Goal: Task Accomplishment & Management: Complete application form

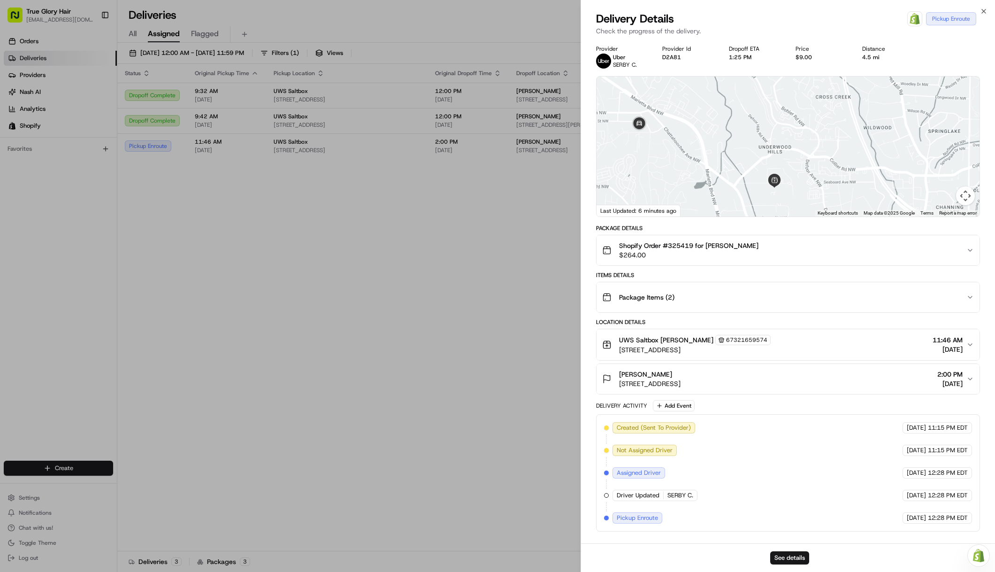
drag, startPoint x: 744, startPoint y: 108, endPoint x: 776, endPoint y: 185, distance: 83.8
click at [780, 188] on div "To navigate, press the arrow keys." at bounding box center [788, 147] width 383 height 140
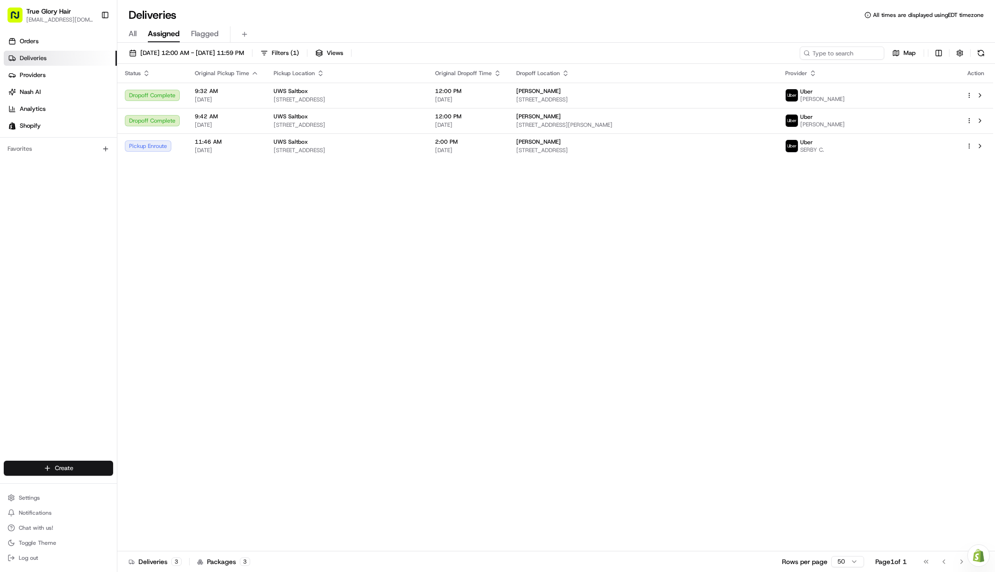
click at [77, 466] on html "True Glory Hair [EMAIL_ADDRESS][DOMAIN_NAME] Toggle Sidebar Orders Deliveries P…" at bounding box center [497, 286] width 995 height 572
click at [165, 481] on link "Delivery" at bounding box center [169, 485] width 105 height 17
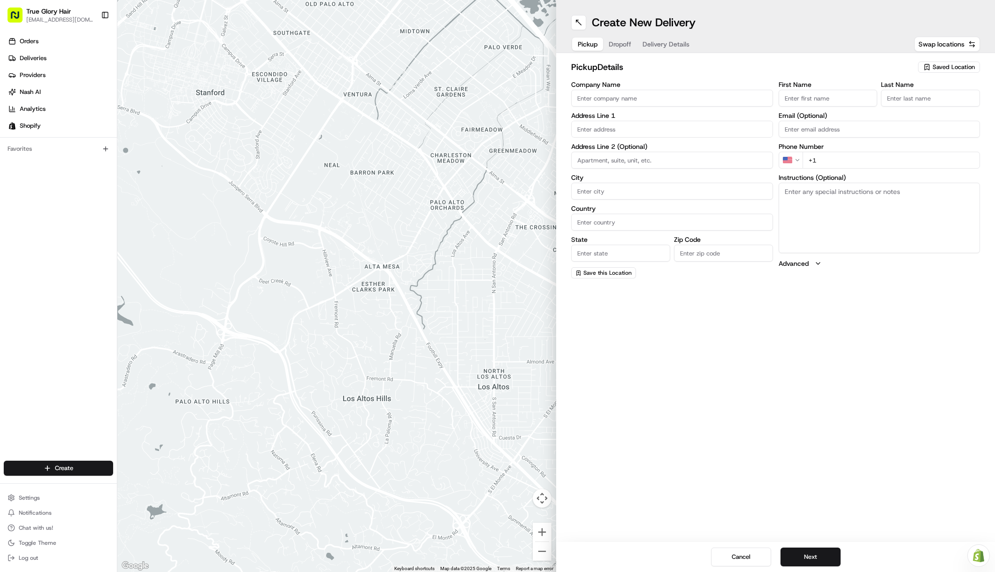
drag, startPoint x: 635, startPoint y: 116, endPoint x: 631, endPoint y: 111, distance: 7.0
click at [633, 115] on label "Address Line 1" at bounding box center [672, 115] width 202 height 7
type input "SALTBOX"
type input "Yenifer"
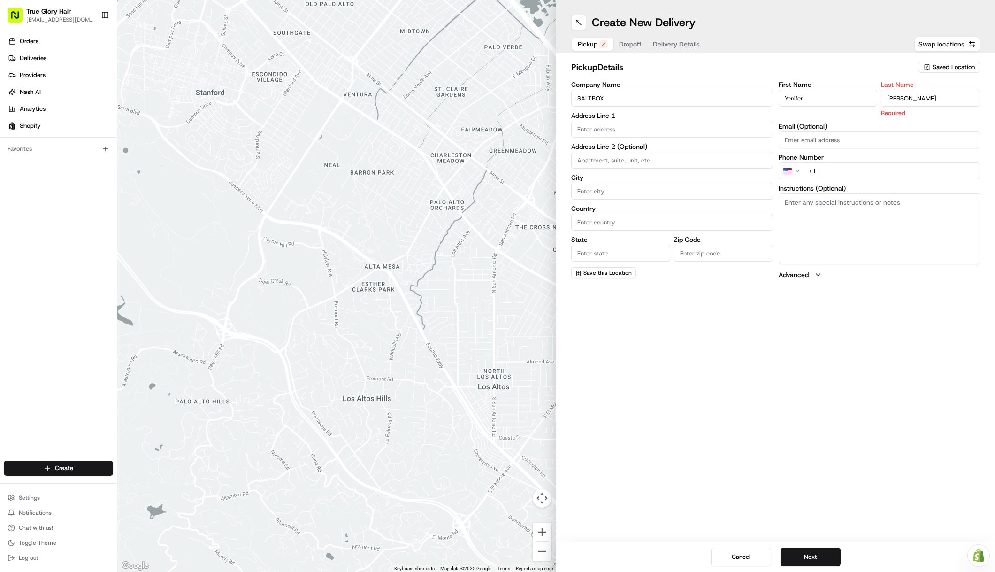
type input "[PERSON_NAME]"
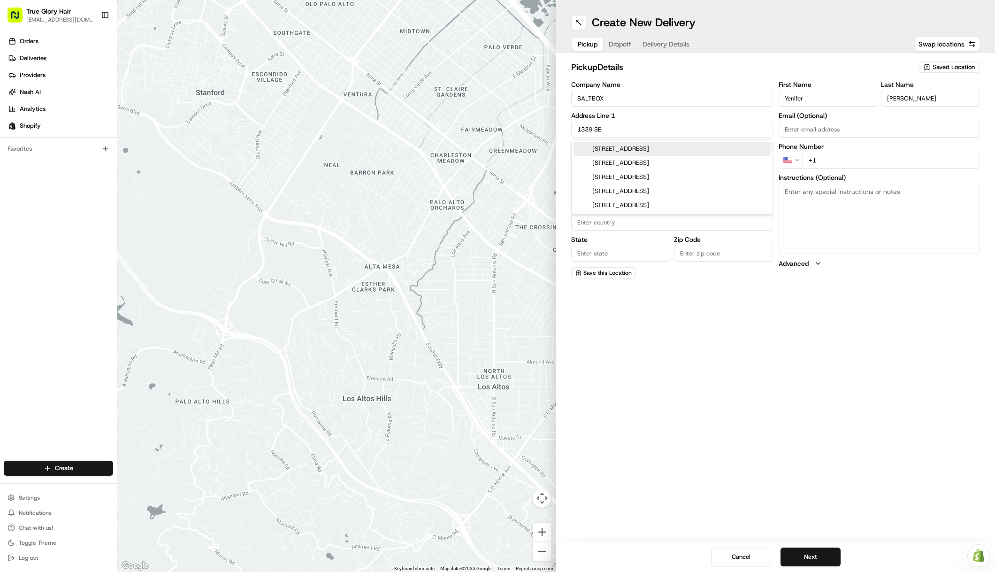
click at [649, 151] on div "[STREET_ADDRESS]" at bounding box center [672, 149] width 197 height 14
type input "[STREET_ADDRESS]"
type input "[GEOGRAPHIC_DATA]"
type input "GA"
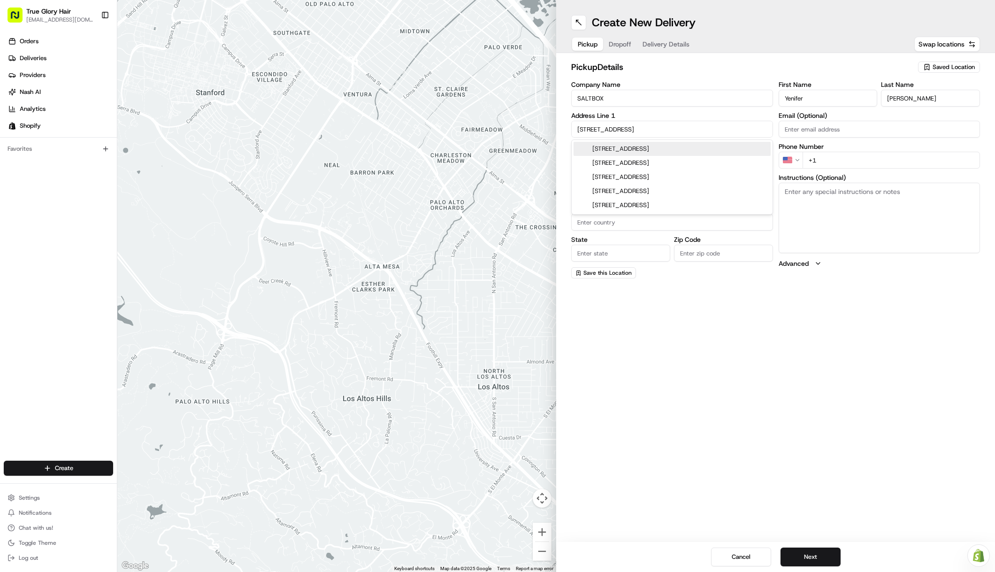
type input "30318"
type input "[STREET_ADDRESS]"
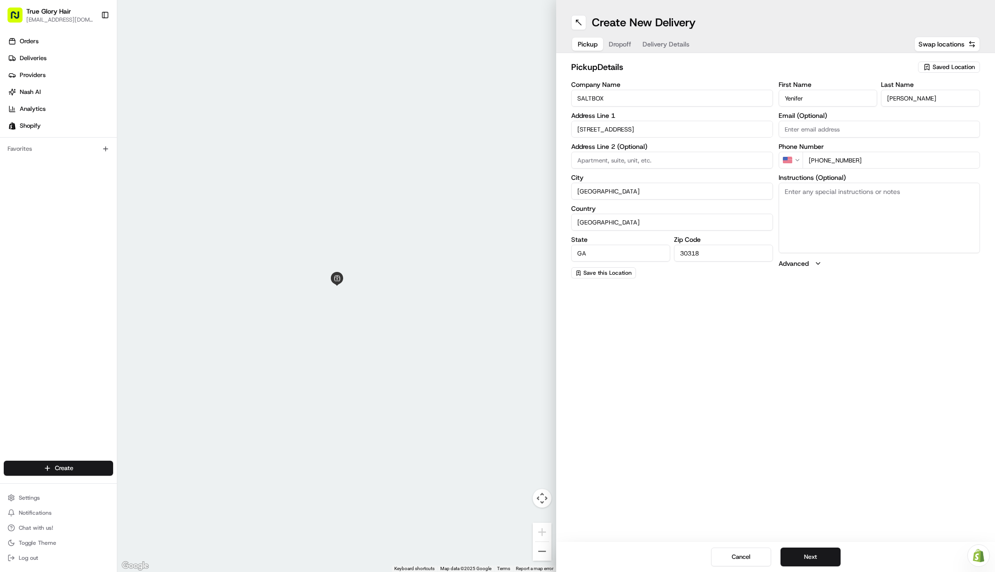
type input "[PHONE_NUMBER]"
click at [809, 200] on textarea "Instructions (Optional)" at bounding box center [880, 218] width 202 height 70
type textarea "Please call when you arrive, someone will bring you the package."
click at [811, 560] on button "Next" at bounding box center [811, 556] width 60 height 19
type input "[PERSON_NAME]"
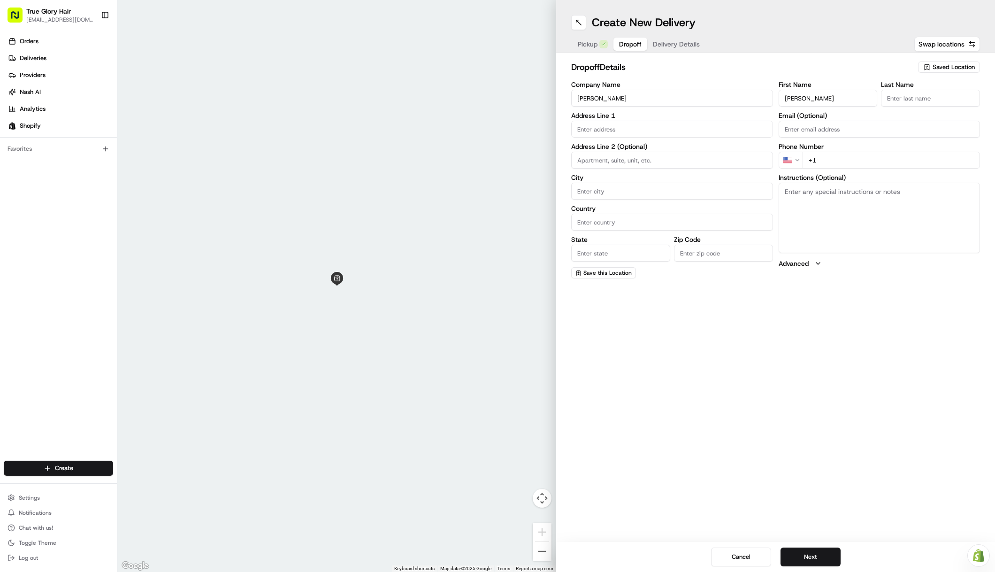
type input "[PERSON_NAME]"
type input ";"
type input "Lett"
click at [664, 149] on div "[STREET_ADDRESS]" at bounding box center [672, 149] width 197 height 14
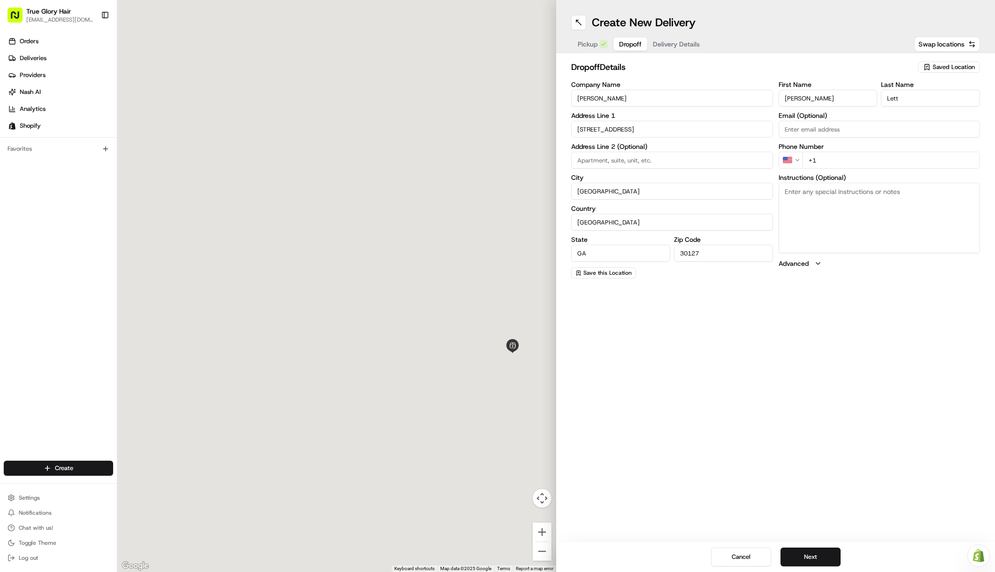
type input "[STREET_ADDRESS]"
type input "[GEOGRAPHIC_DATA]"
type input "GA"
type input "30127"
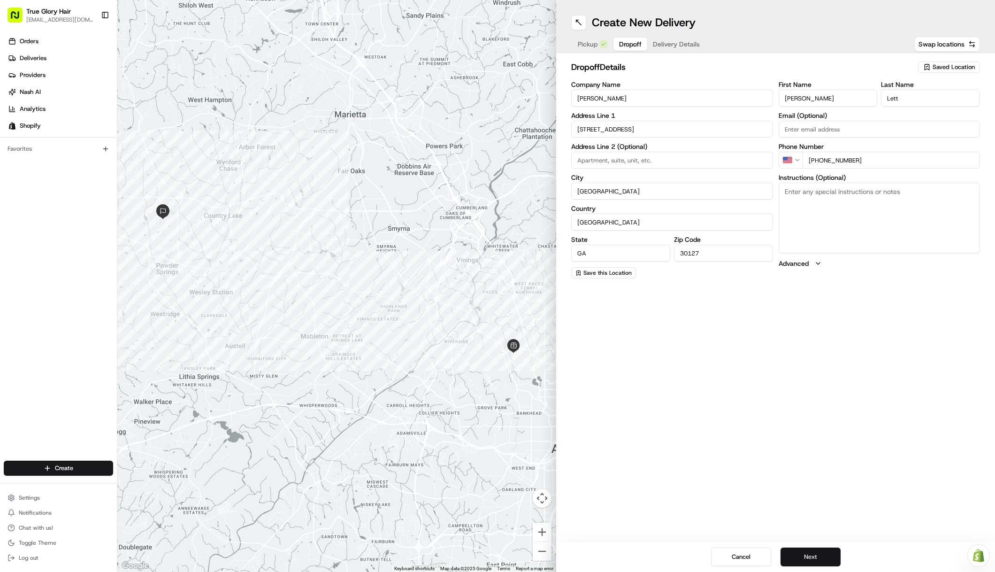
type input "[PHONE_NUMBER]"
click at [815, 564] on button "Next" at bounding box center [811, 556] width 60 height 19
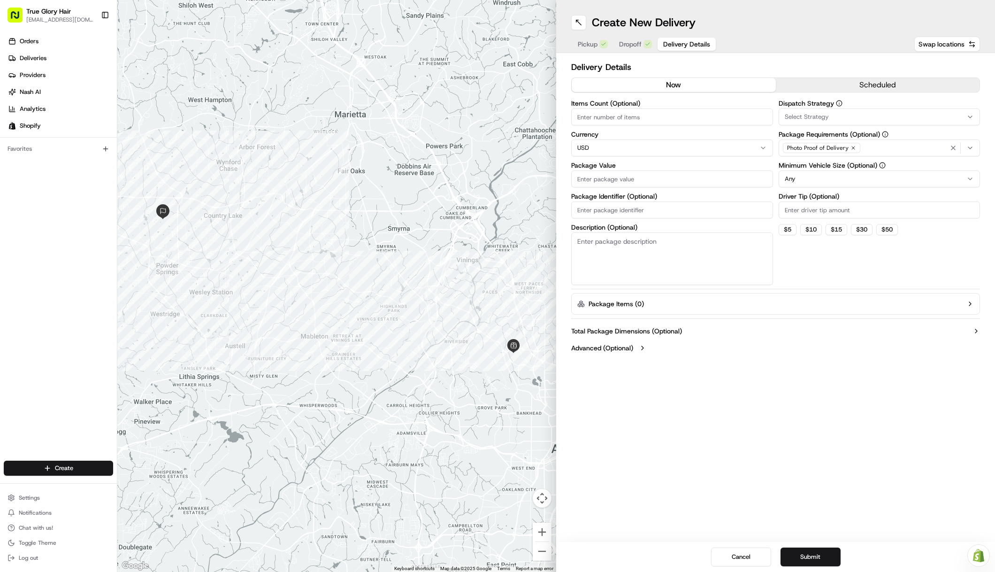
click at [599, 116] on input "Items Count (Optional)" at bounding box center [672, 116] width 202 height 17
type input "1"
drag, startPoint x: 621, startPoint y: 180, endPoint x: 643, endPoint y: 131, distance: 53.8
click at [621, 179] on input "Package Value" at bounding box center [672, 178] width 202 height 17
type input "170"
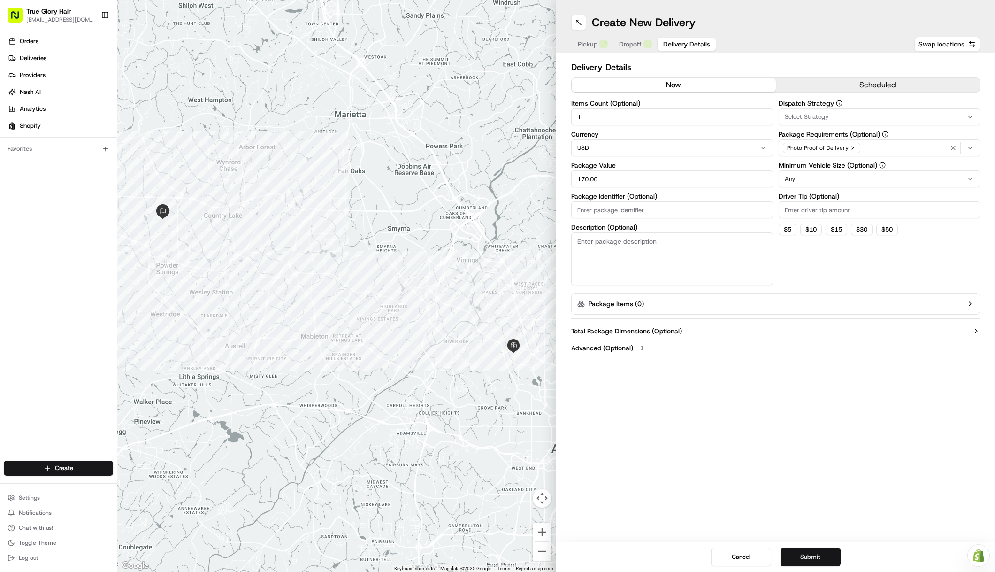
type input "170.00"
click at [817, 556] on button "Submit" at bounding box center [811, 556] width 60 height 19
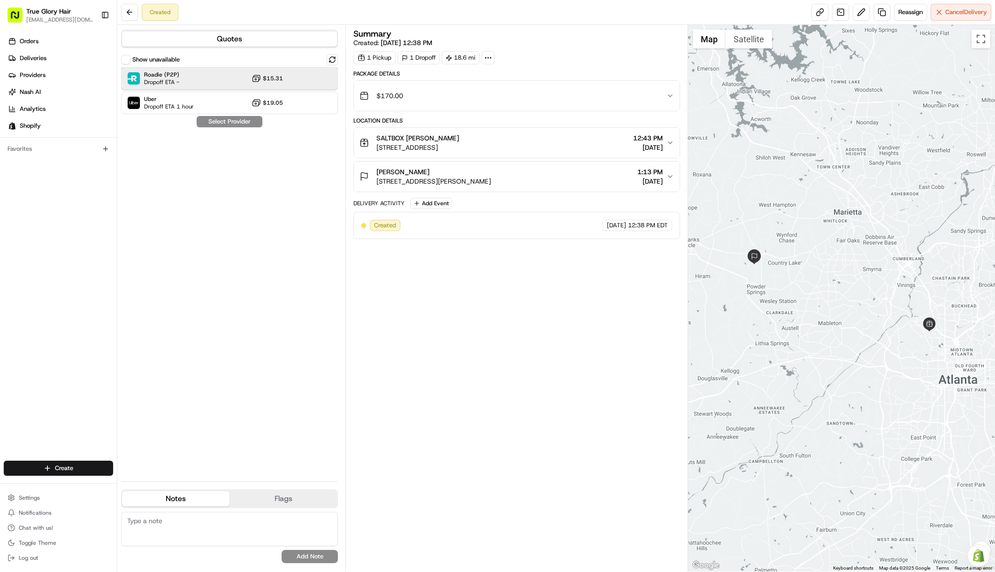
click at [154, 78] on span "Roadie (P2P)" at bounding box center [161, 75] width 35 height 8
drag, startPoint x: 235, startPoint y: 122, endPoint x: 206, endPoint y: 113, distance: 30.9
click at [235, 122] on button "Assign Provider" at bounding box center [229, 121] width 67 height 11
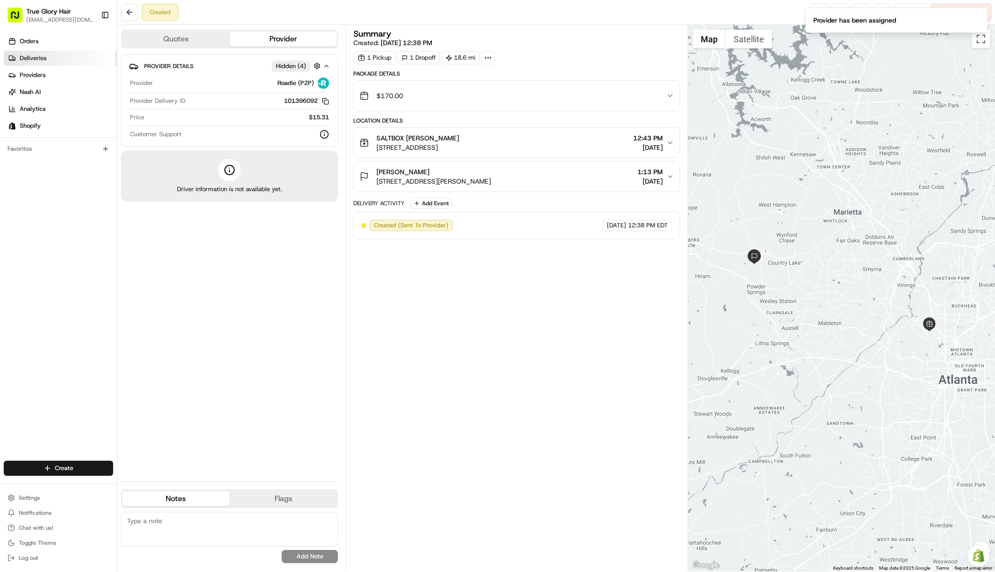
click at [63, 59] on link "Deliveries" at bounding box center [60, 58] width 113 height 15
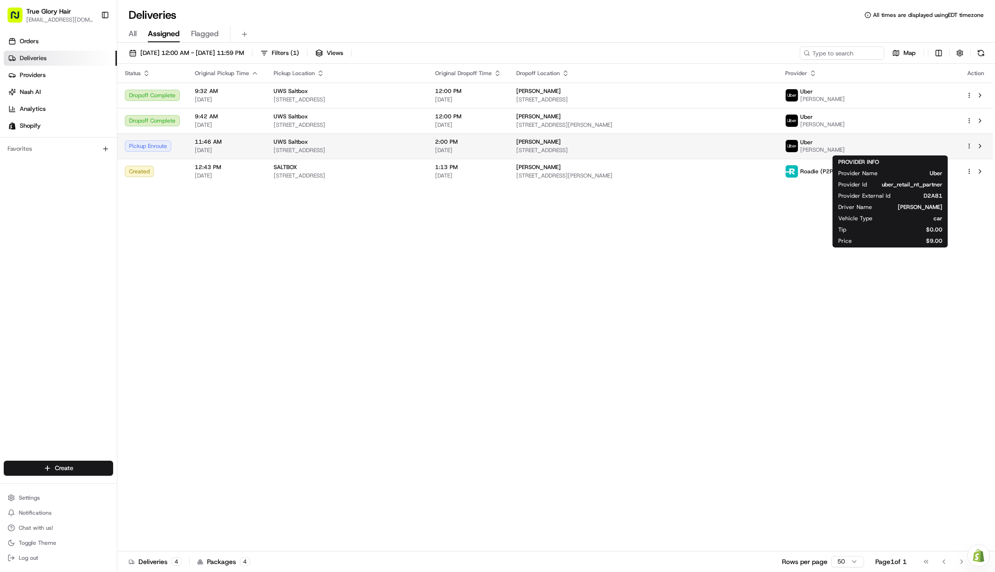
click at [845, 149] on span "[PERSON_NAME]" at bounding box center [823, 150] width 45 height 8
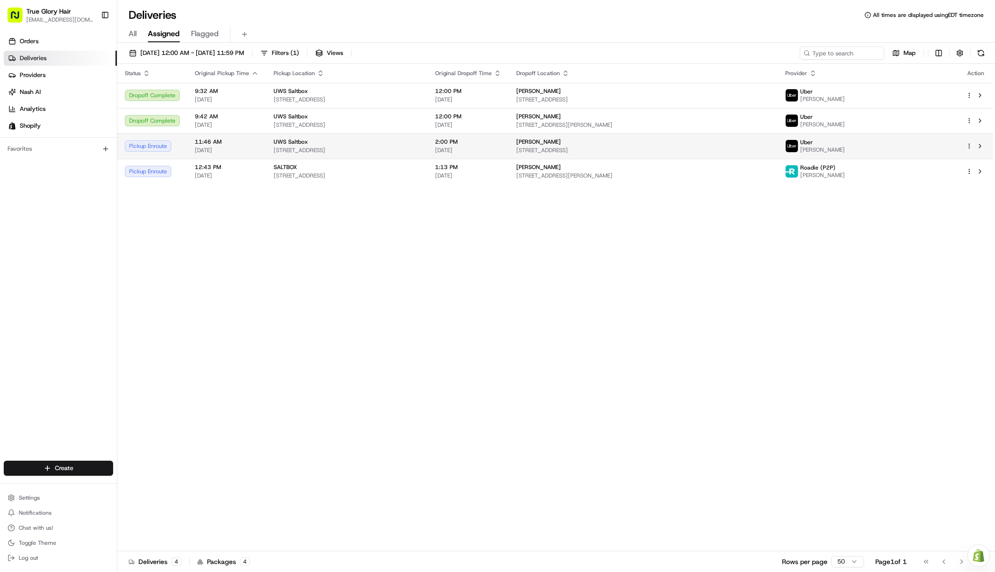
click at [918, 147] on div "Uber [PERSON_NAME]." at bounding box center [869, 146] width 166 height 15
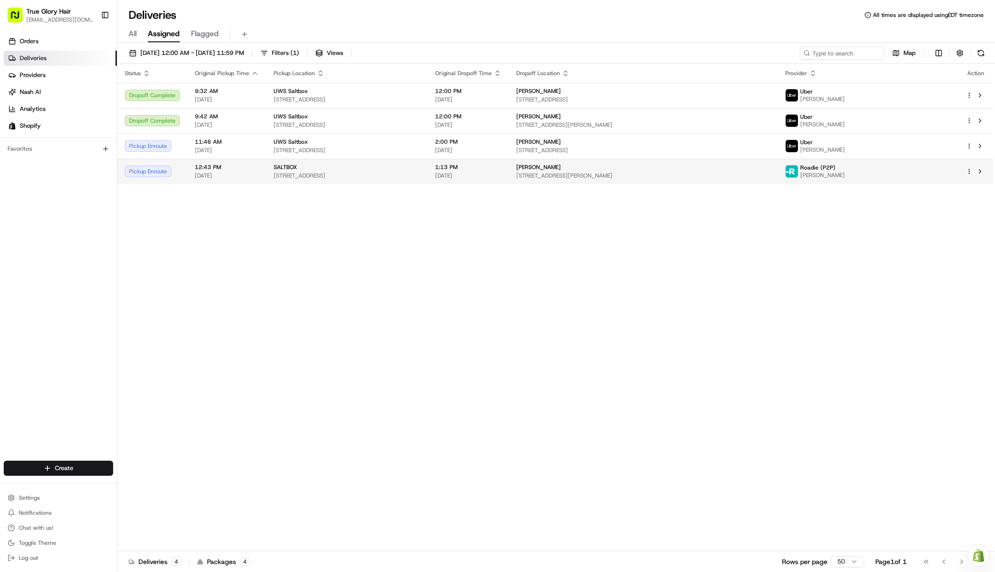
click at [845, 175] on span "[PERSON_NAME]" at bounding box center [823, 175] width 45 height 8
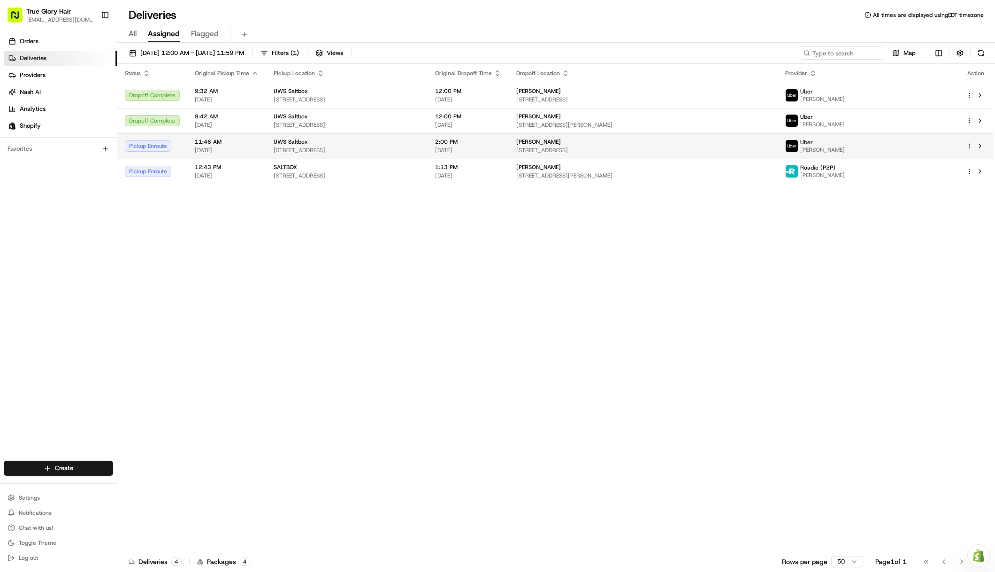
click at [845, 142] on div "Uber" at bounding box center [823, 143] width 45 height 8
click at [918, 142] on div "Uber [PERSON_NAME]." at bounding box center [869, 146] width 166 height 15
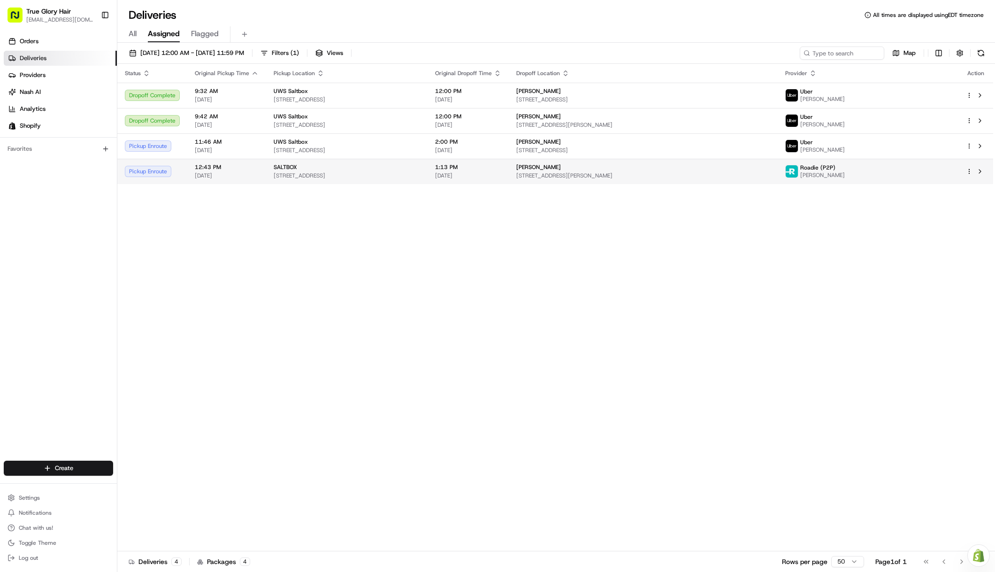
click at [845, 174] on span "[PERSON_NAME]" at bounding box center [823, 175] width 45 height 8
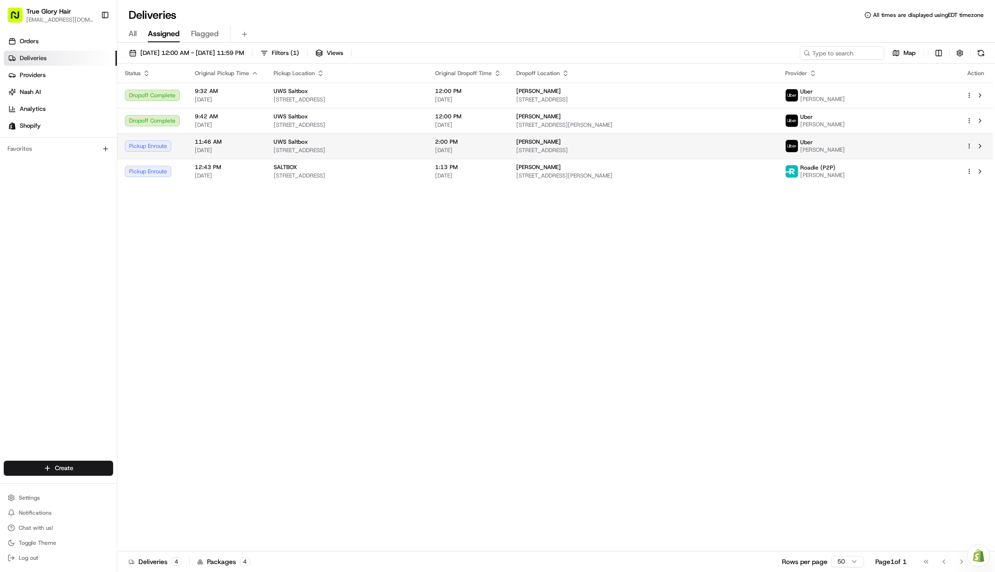
click at [845, 153] on div "Uber [PERSON_NAME]." at bounding box center [816, 146] width 60 height 15
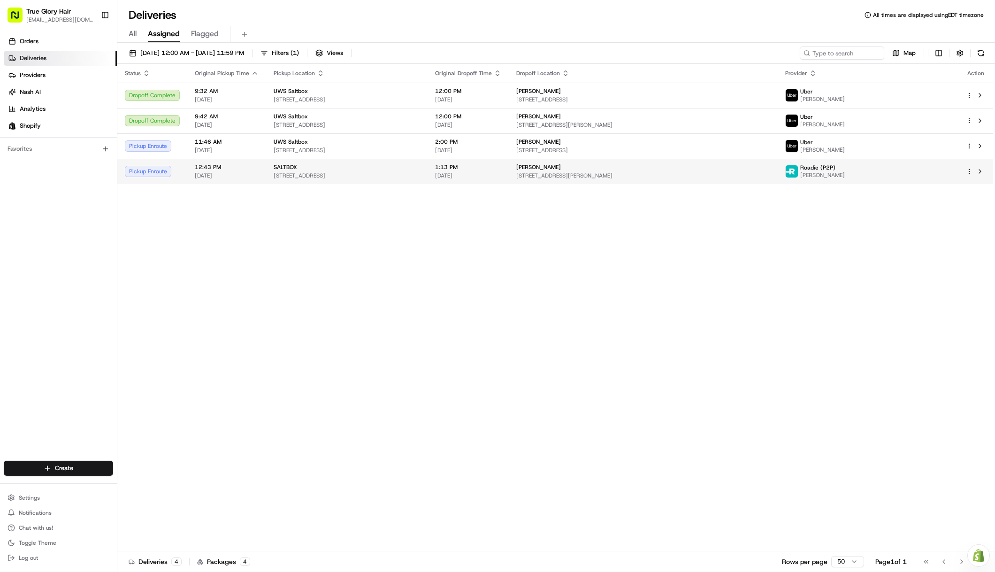
click at [929, 164] on div "Roadie (P2P) [PERSON_NAME]" at bounding box center [869, 171] width 166 height 15
click at [899, 181] on td "Roadie (P2P) [PERSON_NAME]" at bounding box center [868, 171] width 181 height 25
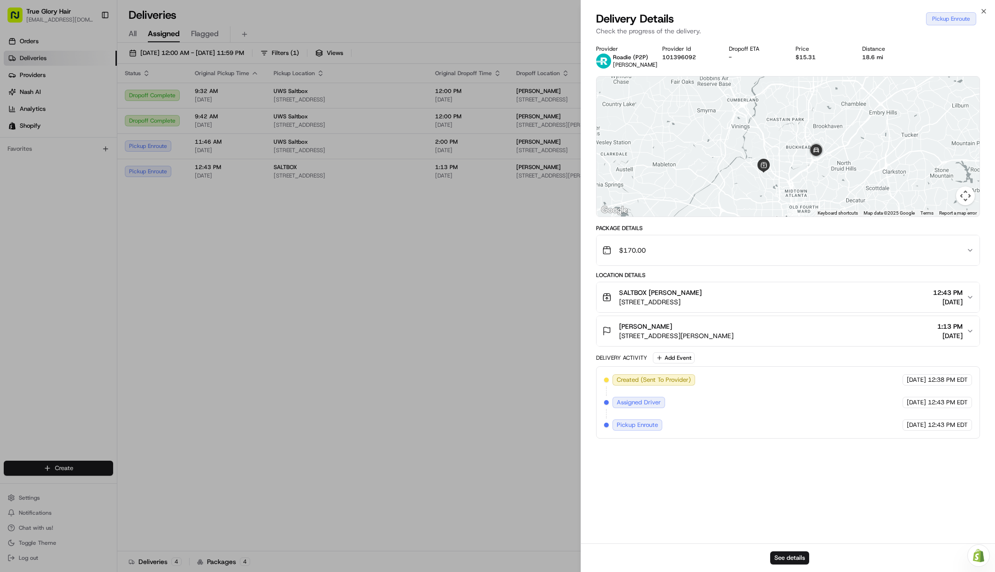
drag, startPoint x: 880, startPoint y: 175, endPoint x: 795, endPoint y: 167, distance: 85.4
click at [795, 167] on div at bounding box center [788, 147] width 383 height 140
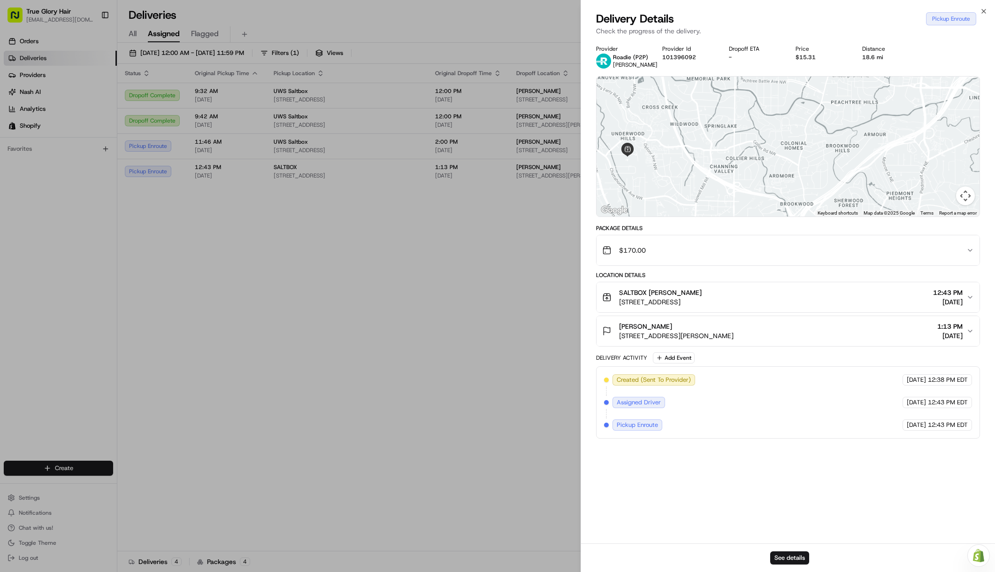
drag, startPoint x: 804, startPoint y: 178, endPoint x: 883, endPoint y: 133, distance: 90.4
click at [876, 134] on div at bounding box center [788, 147] width 383 height 140
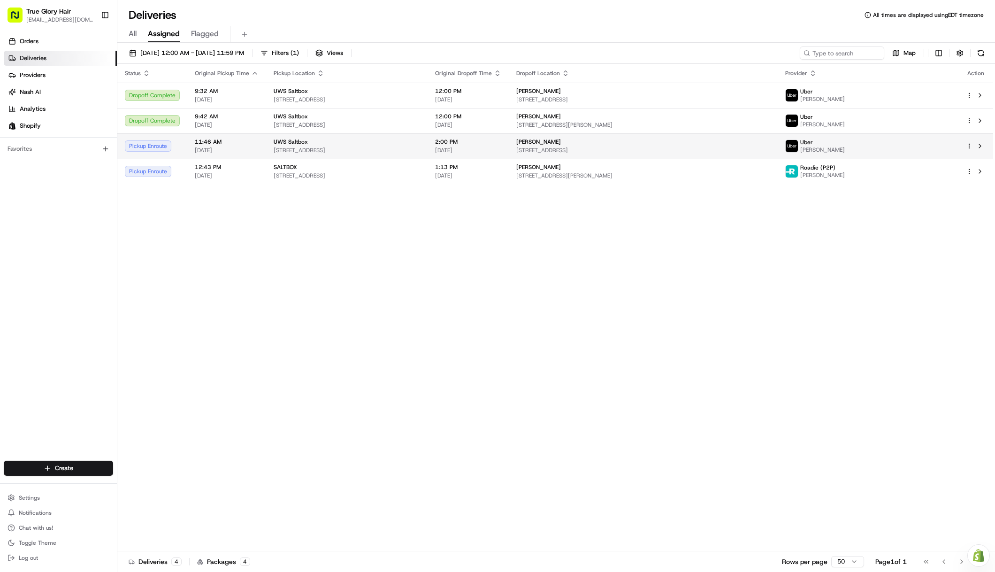
click at [915, 145] on div "Uber [PERSON_NAME]." at bounding box center [869, 146] width 166 height 15
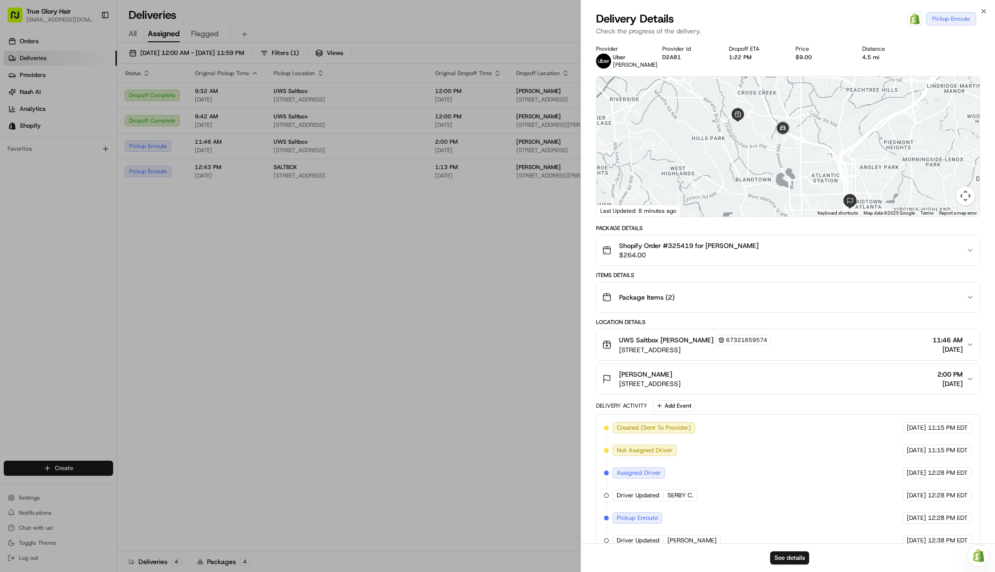
drag, startPoint x: 791, startPoint y: 131, endPoint x: 804, endPoint y: 173, distance: 43.8
click at [804, 173] on div at bounding box center [788, 147] width 383 height 140
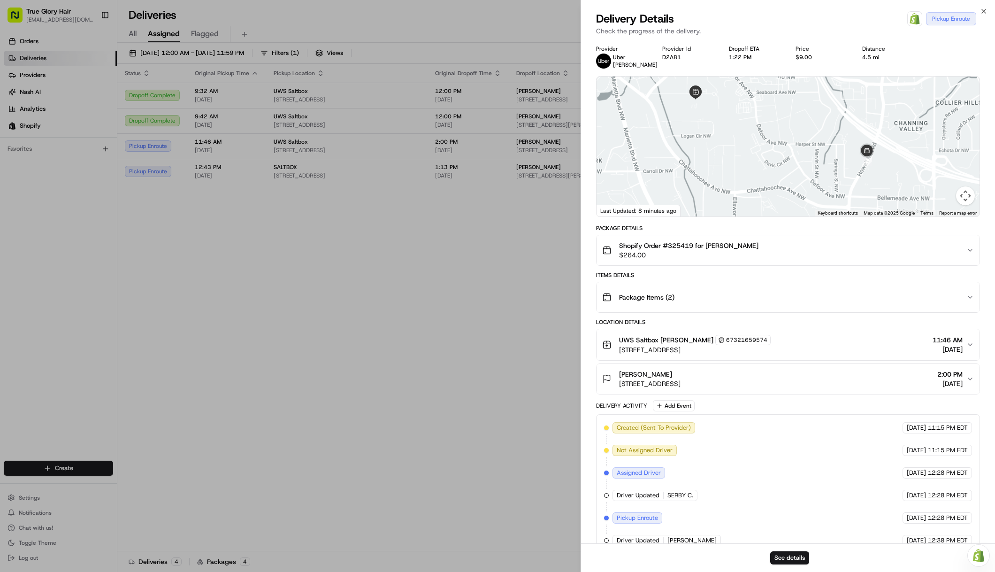
drag, startPoint x: 786, startPoint y: 161, endPoint x: 805, endPoint y: 152, distance: 21.0
click at [805, 152] on div at bounding box center [788, 147] width 383 height 140
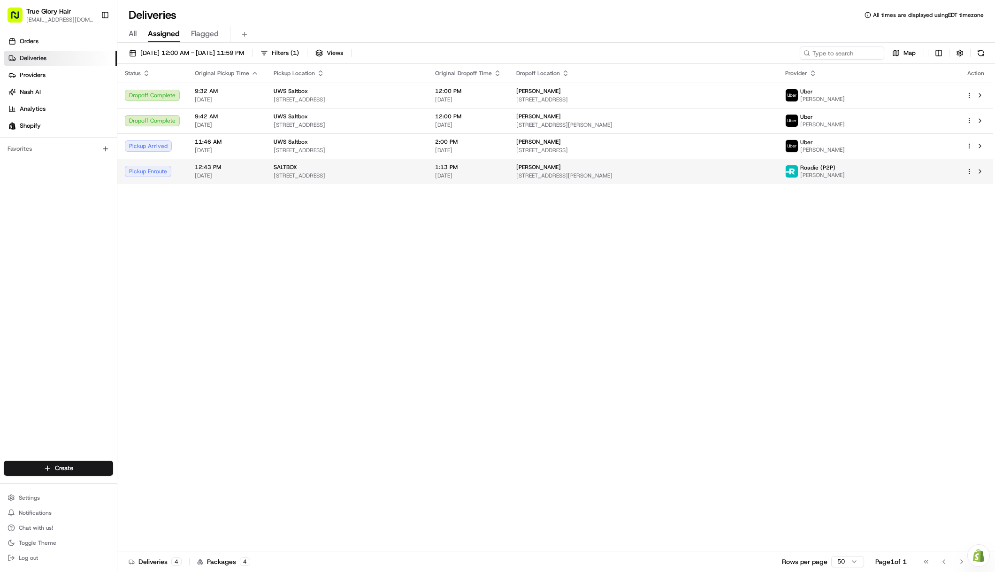
click at [845, 171] on span "[PERSON_NAME]" at bounding box center [823, 175] width 45 height 8
click at [904, 179] on td "Roadie (P2P) [PERSON_NAME]" at bounding box center [868, 171] width 181 height 25
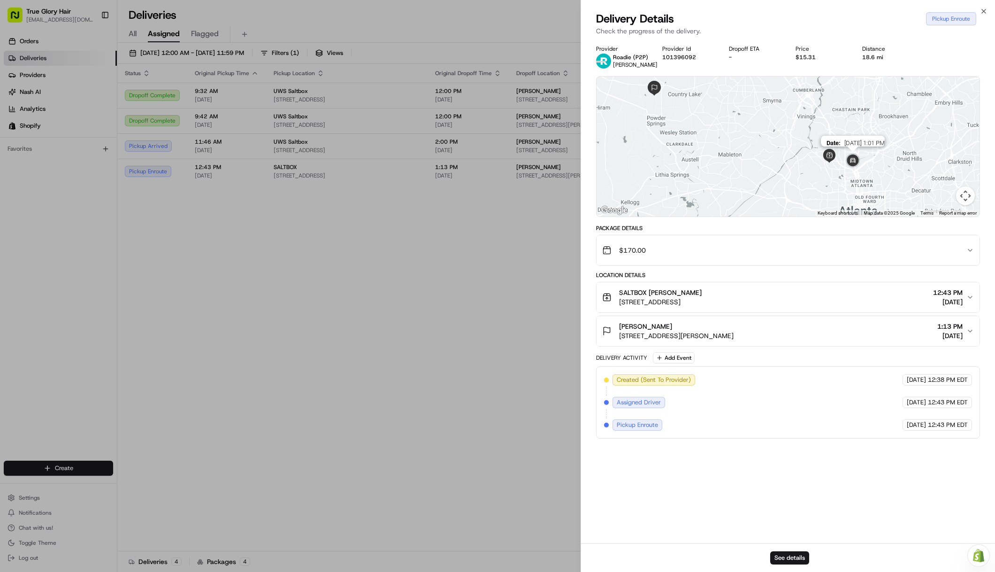
drag, startPoint x: 896, startPoint y: 176, endPoint x: 860, endPoint y: 162, distance: 38.8
click at [860, 162] on img at bounding box center [853, 161] width 19 height 19
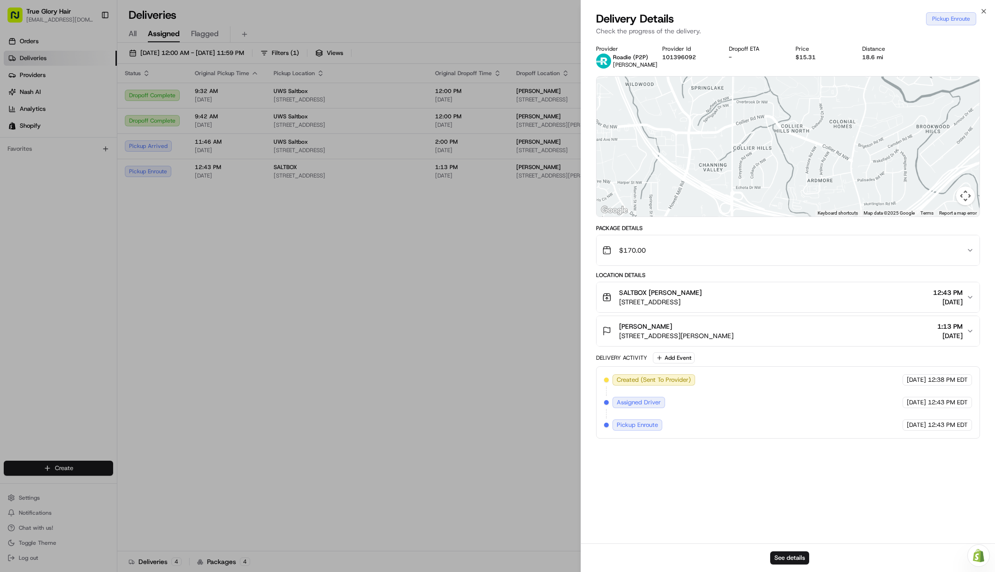
drag, startPoint x: 816, startPoint y: 167, endPoint x: 875, endPoint y: 130, distance: 70.1
click at [875, 130] on div "To navigate, press the arrow keys." at bounding box center [788, 147] width 383 height 140
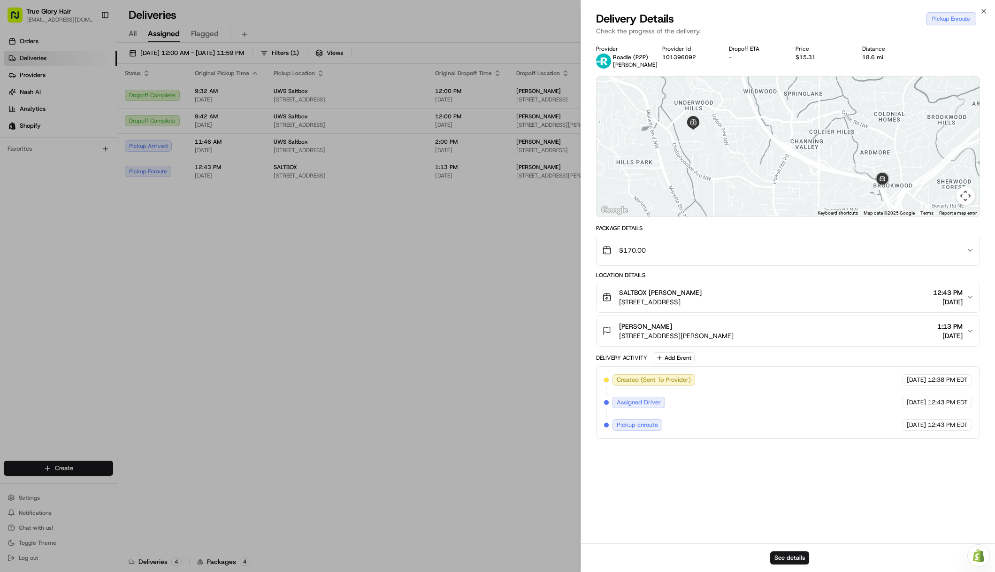
drag, startPoint x: 863, startPoint y: 138, endPoint x: 886, endPoint y: 131, distance: 24.1
click at [887, 131] on div "To navigate, press the arrow keys." at bounding box center [788, 147] width 383 height 140
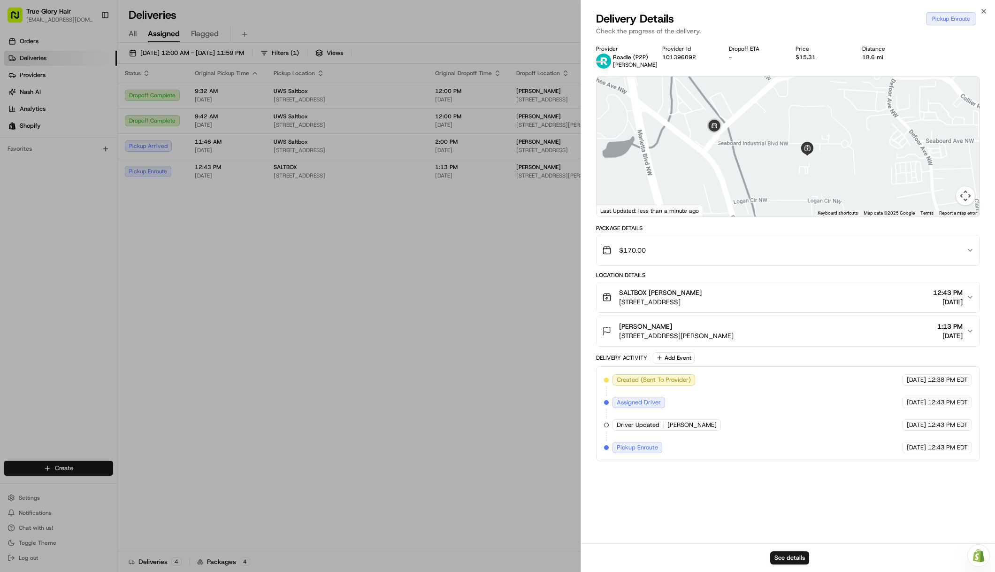
drag, startPoint x: 816, startPoint y: 162, endPoint x: 820, endPoint y: 171, distance: 10.6
click at [820, 171] on div "To navigate, press the arrow keys." at bounding box center [788, 147] width 383 height 140
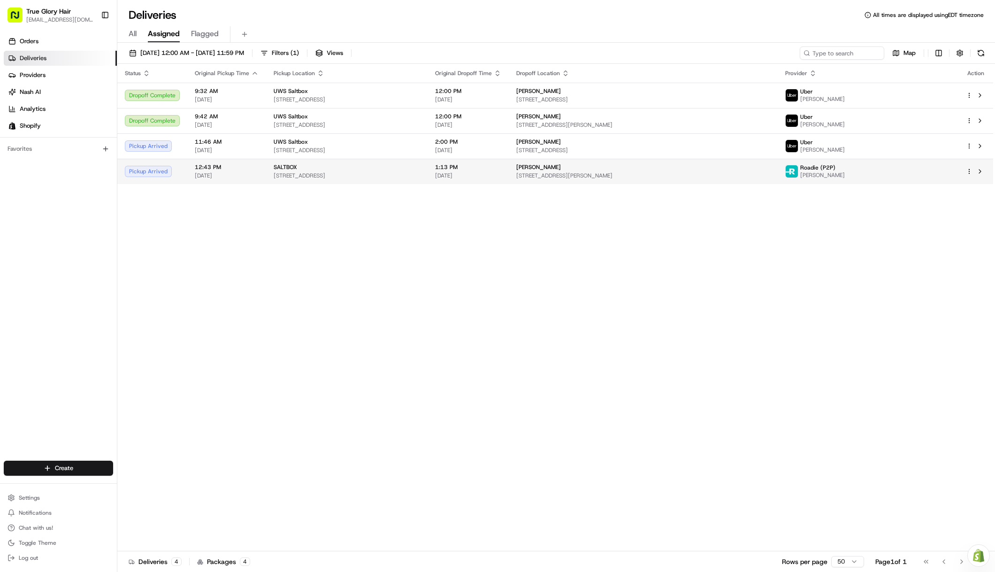
click at [918, 177] on div "Roadie (P2P) [PERSON_NAME]" at bounding box center [869, 171] width 166 height 15
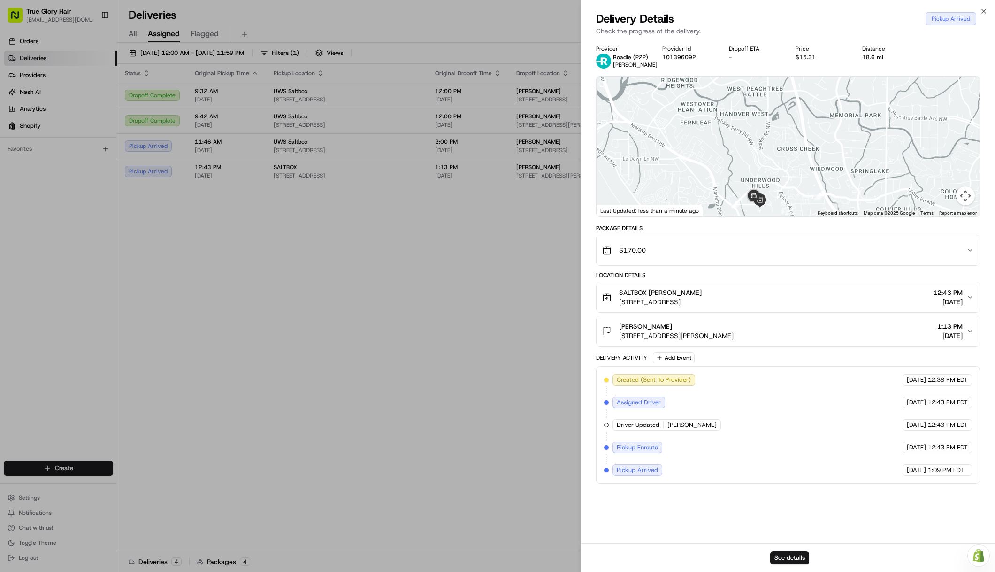
drag, startPoint x: 793, startPoint y: 188, endPoint x: 825, endPoint y: 147, distance: 52.8
click at [825, 147] on div at bounding box center [788, 147] width 383 height 140
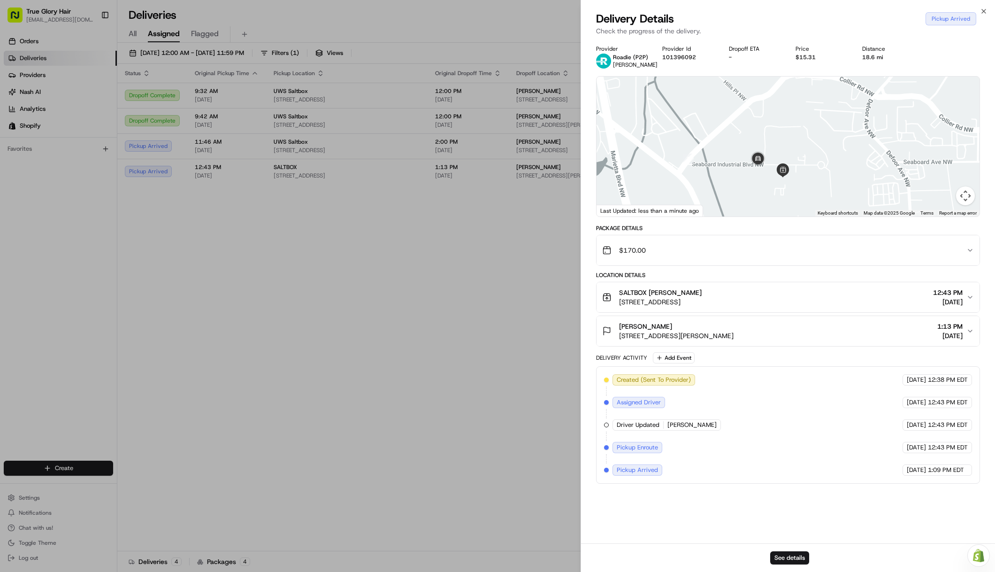
click at [811, 175] on div at bounding box center [788, 147] width 383 height 140
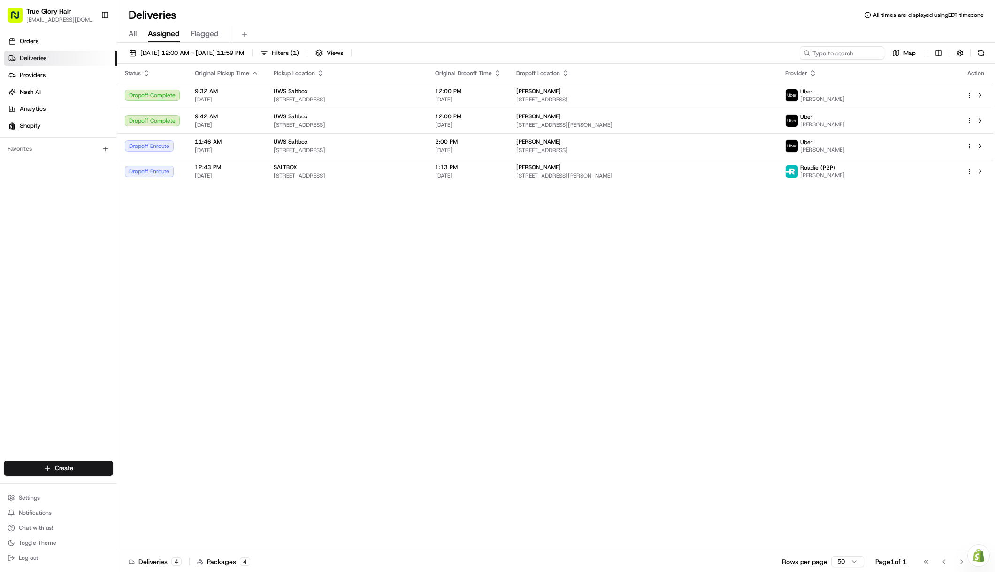
drag, startPoint x: 569, startPoint y: 1, endPoint x: 528, endPoint y: -15, distance: 43.4
click at [528, 0] on html "True Glory Hair [EMAIL_ADDRESS][DOMAIN_NAME] Toggle Sidebar Orders Deliveries P…" at bounding box center [497, 286] width 995 height 572
